Goal: Transaction & Acquisition: Subscribe to service/newsletter

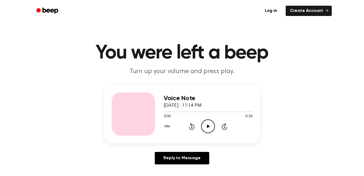
click at [207, 124] on icon "Play Audio" at bounding box center [208, 126] width 14 height 14
click at [208, 124] on icon "Pause Audio" at bounding box center [208, 126] width 14 height 14
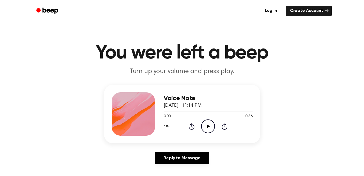
click at [209, 124] on icon "Play Audio" at bounding box center [208, 126] width 14 height 14
click at [208, 124] on icon "Pause Audio" at bounding box center [208, 126] width 14 height 14
click at [290, 67] on header "You were left a beep Turn up your volume and press play." at bounding box center [182, 59] width 351 height 33
click at [305, 10] on link "Create Account" at bounding box center [309, 11] width 46 height 10
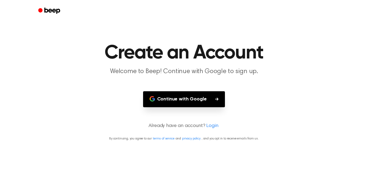
click at [195, 103] on button "Continue with Google" at bounding box center [184, 99] width 82 height 16
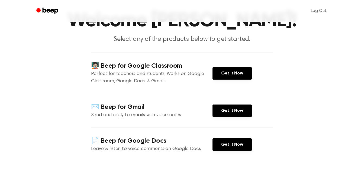
scroll to position [32, 0]
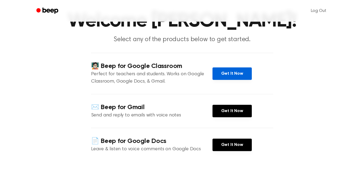
drag, startPoint x: 221, startPoint y: 79, endPoint x: 222, endPoint y: 75, distance: 3.8
click at [222, 75] on link "Get It Now" at bounding box center [231, 73] width 39 height 12
